Goal: Ask a question: Seek information or help from site administrators or community

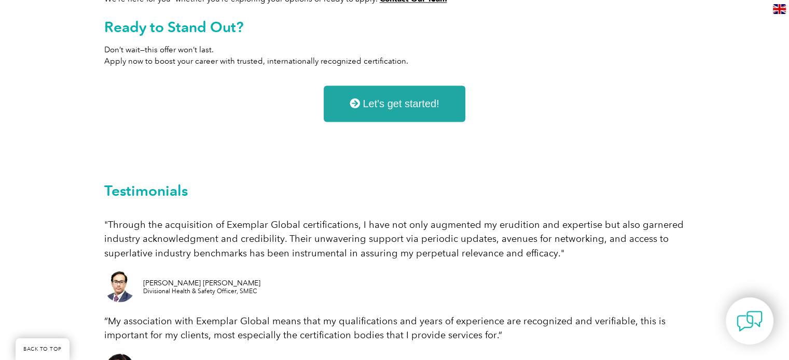
scroll to position [1479, 0]
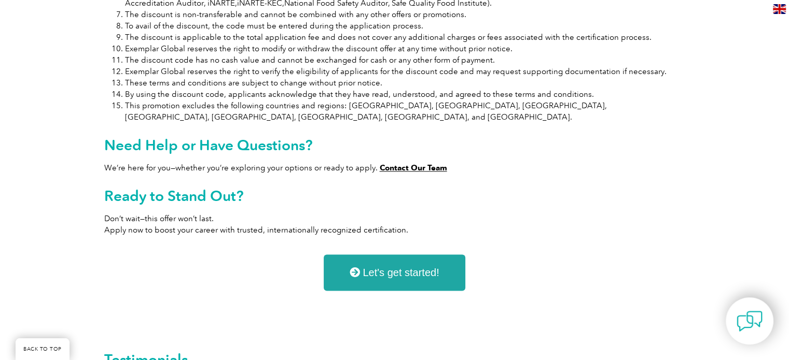
click at [403, 163] on span "Contact Our Team" at bounding box center [413, 167] width 67 height 9
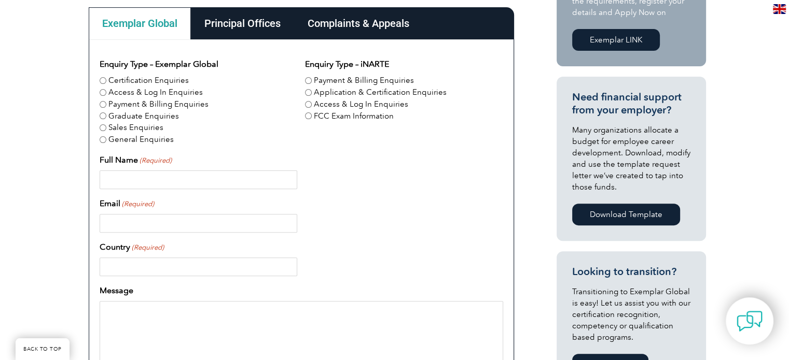
scroll to position [387, 0]
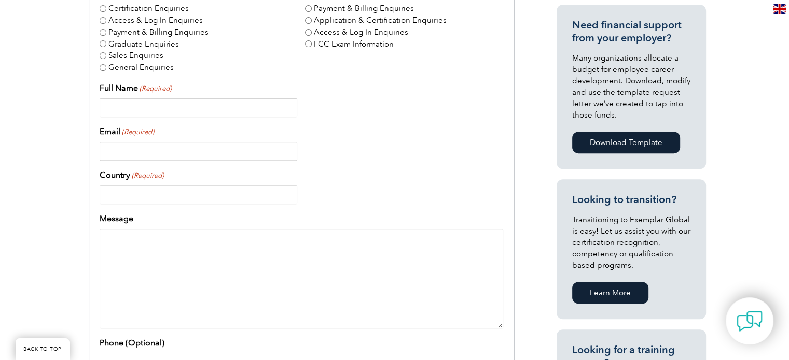
click at [189, 109] on input "Full Name (Required)" at bounding box center [199, 108] width 198 height 19
type input "[PERSON_NAME]"
click at [172, 155] on input "Email (Required)" at bounding box center [199, 151] width 198 height 19
type input "dave@trmq.com.au"
click at [158, 199] on input "Country (Required)" at bounding box center [199, 195] width 198 height 19
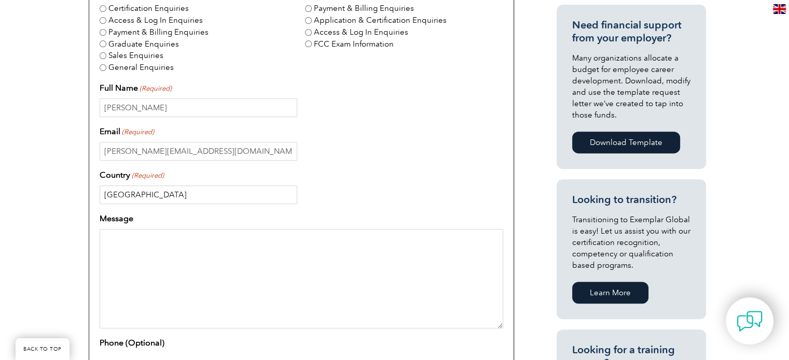
type input "Australia"
click at [143, 244] on textarea "Message" at bounding box center [301, 279] width 403 height 100
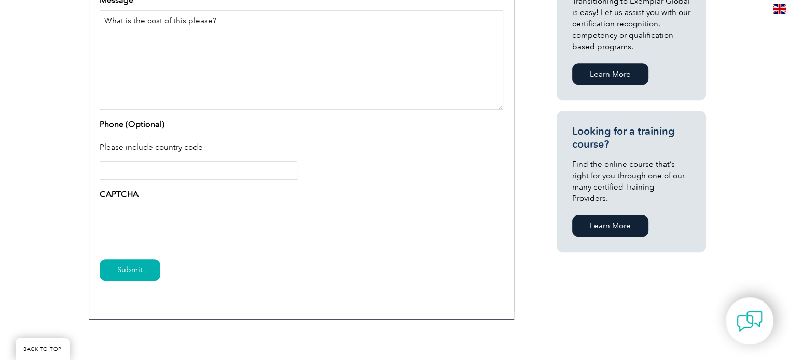
scroll to position [607, 0]
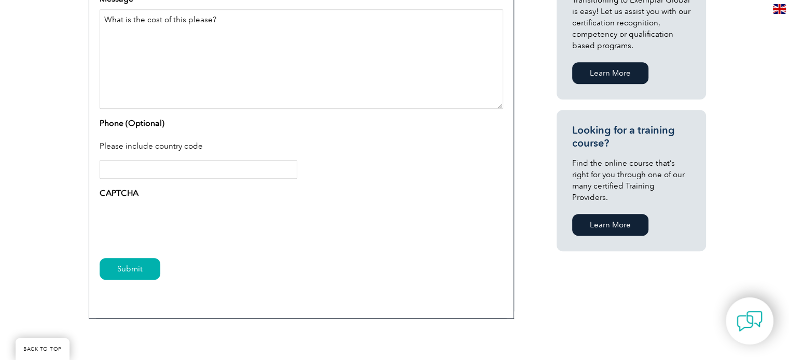
type textarea "What is the cost of this please?"
click at [124, 270] on input "Submit" at bounding box center [130, 269] width 61 height 22
